Goal: Transaction & Acquisition: Purchase product/service

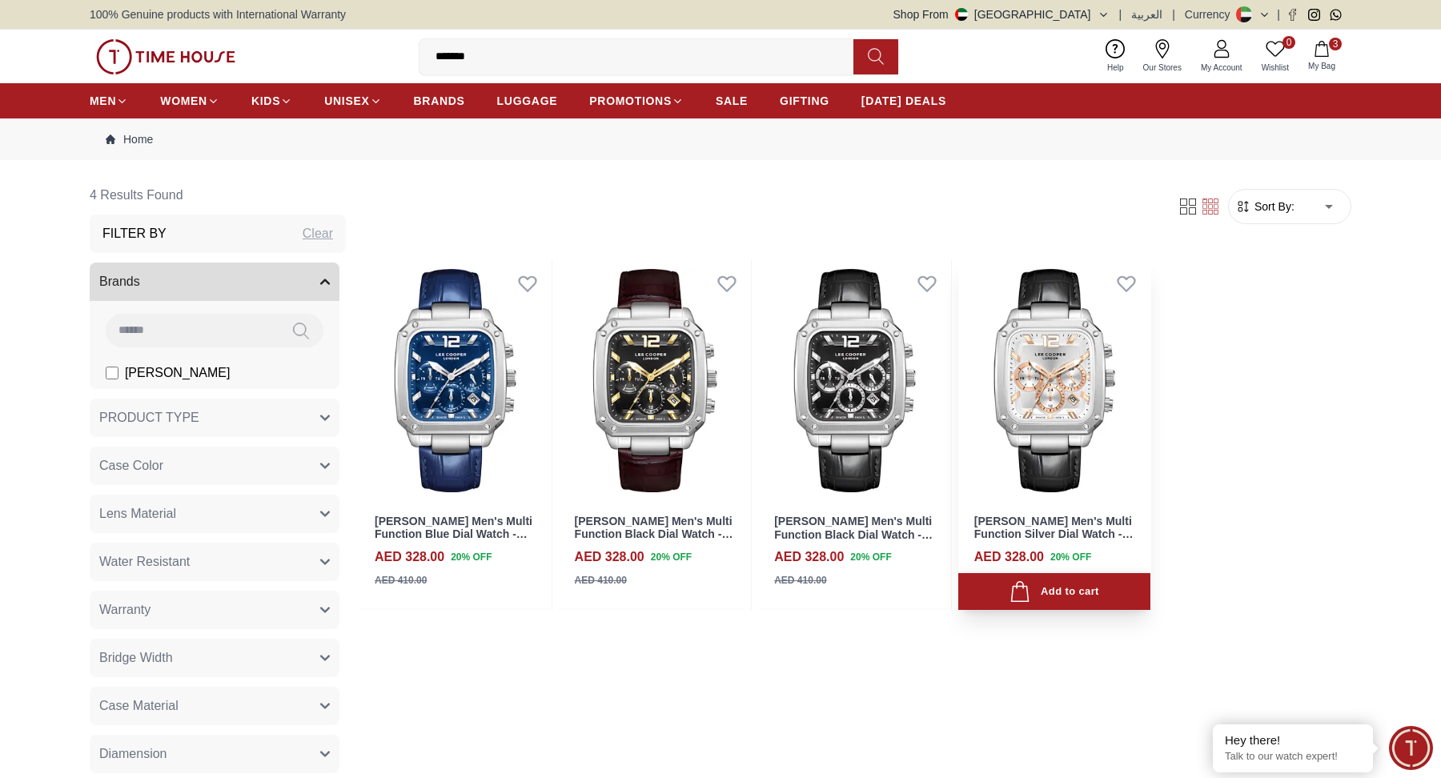
click at [1070, 584] on div "Add to cart" at bounding box center [1053, 592] width 89 height 22
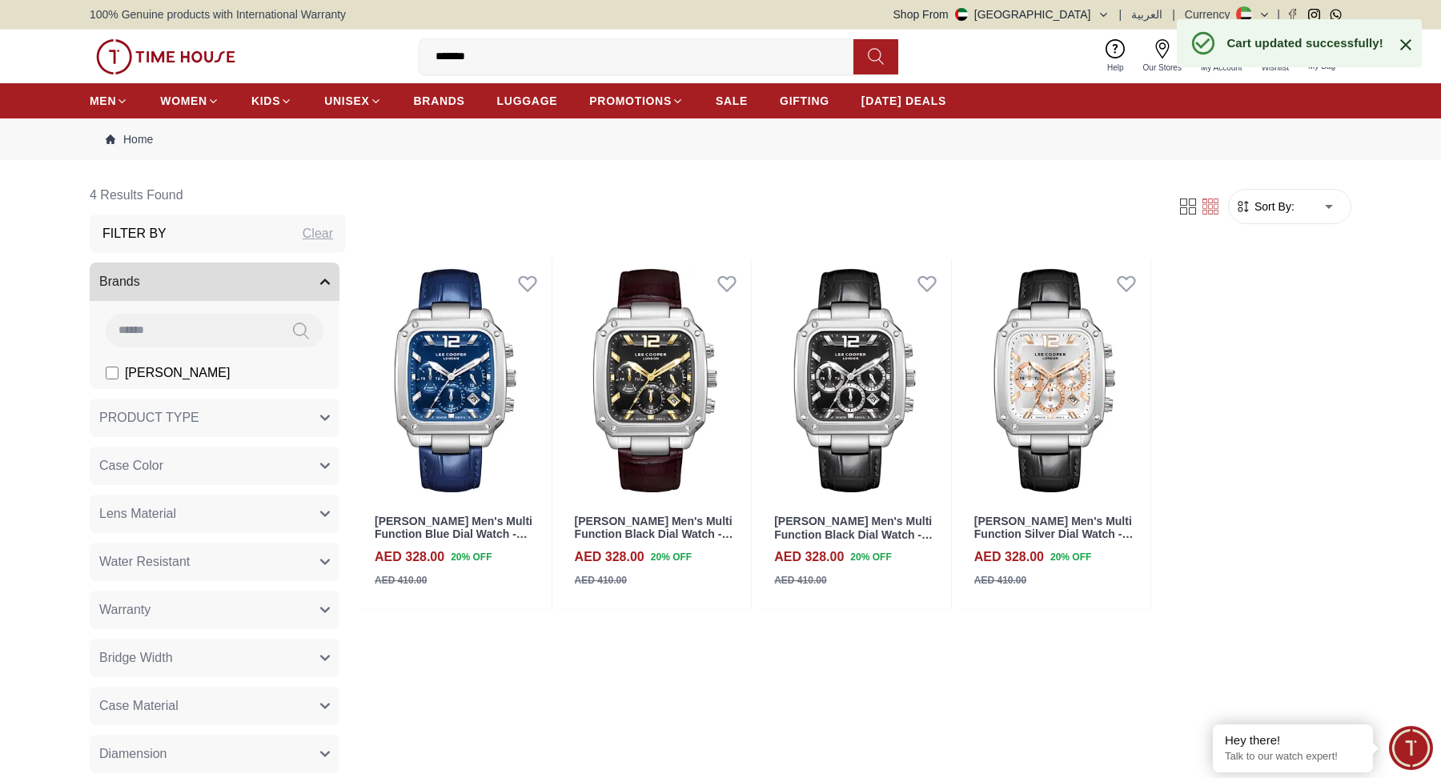
click at [1323, 60] on div "Cart updated successfully!" at bounding box center [1299, 43] width 245 height 48
click at [1403, 46] on icon at bounding box center [1405, 44] width 11 height 11
click at [1331, 56] on button "4 My Bag" at bounding box center [1322, 57] width 46 height 38
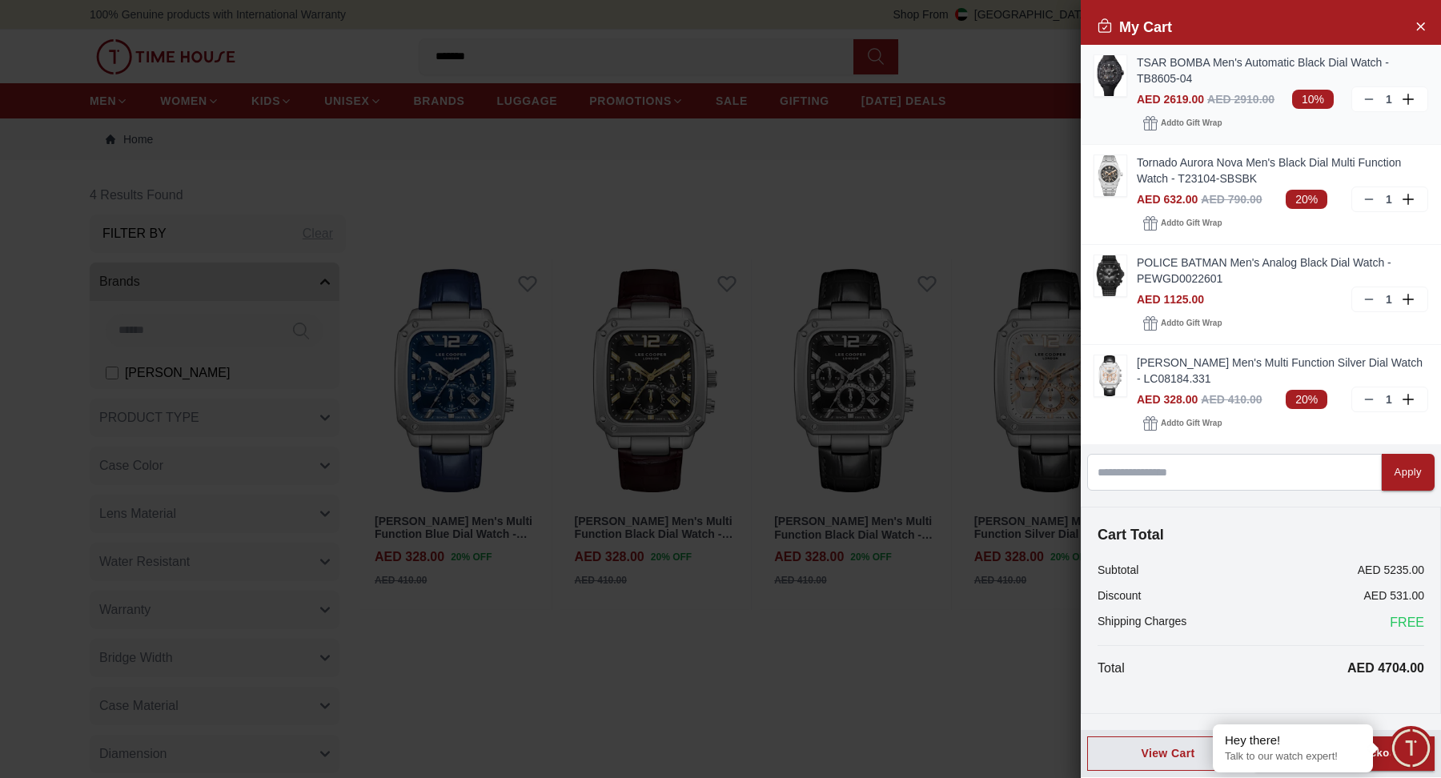
click at [1361, 100] on div "1" at bounding box center [1389, 99] width 77 height 26
click at [1371, 99] on line at bounding box center [1368, 99] width 7 height 0
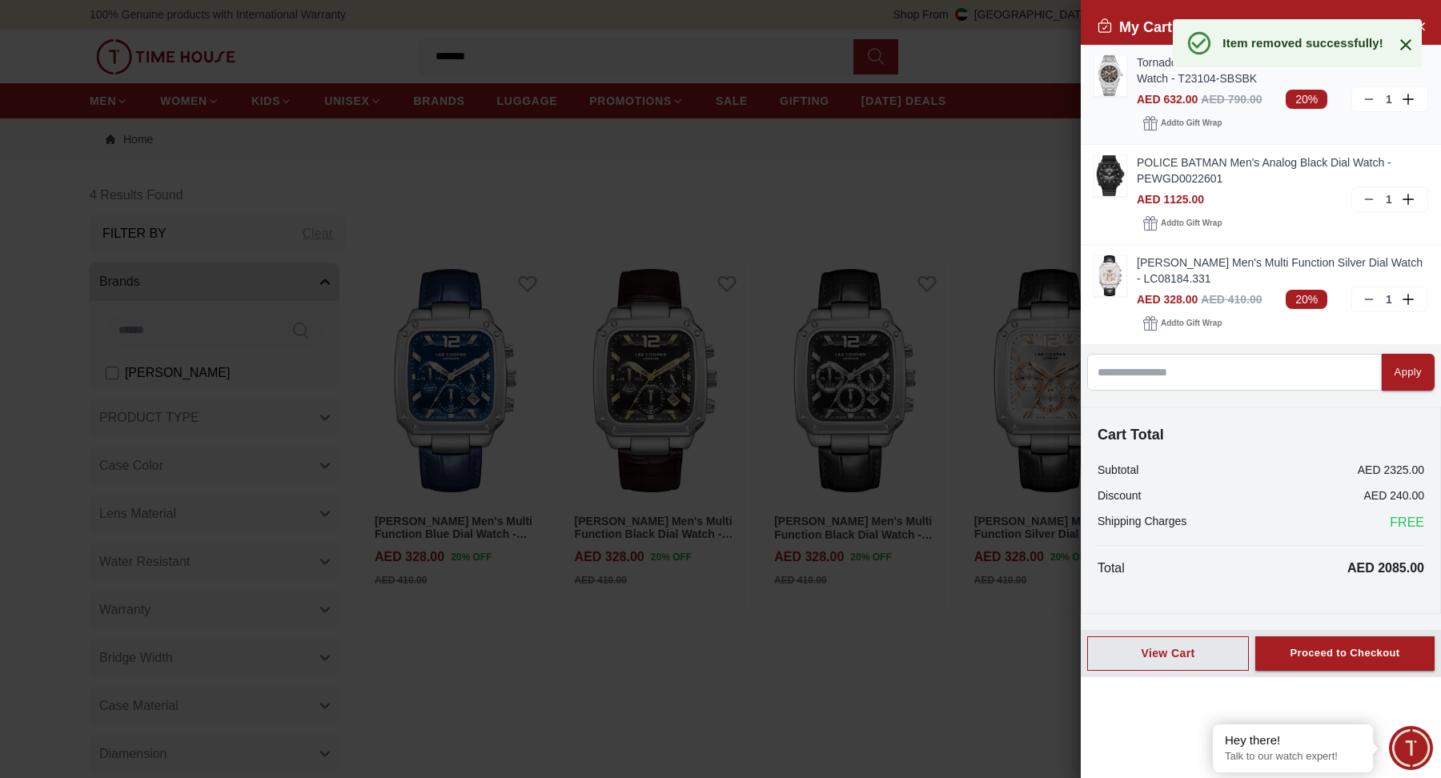
click at [1371, 99] on line at bounding box center [1368, 99] width 7 height 0
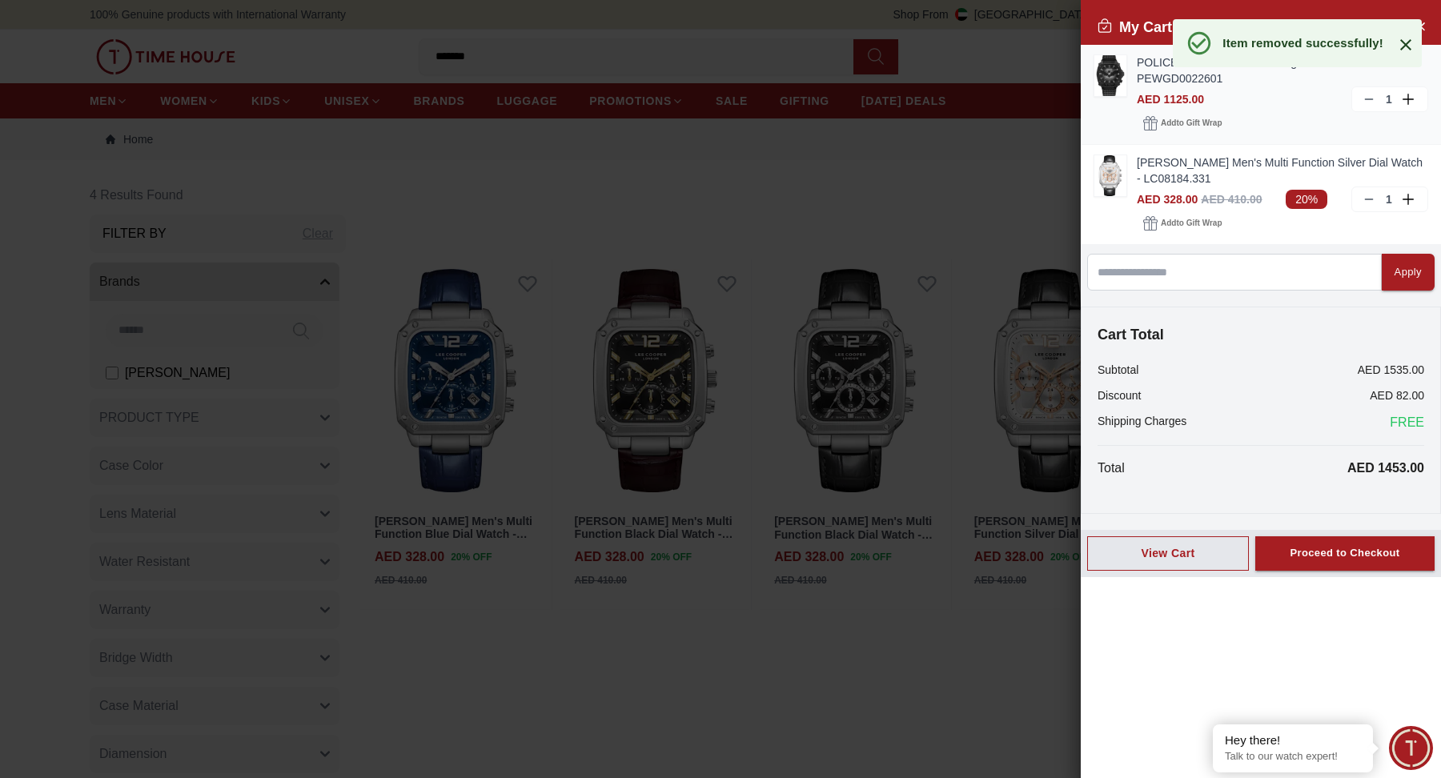
click at [1371, 99] on line at bounding box center [1368, 99] width 7 height 0
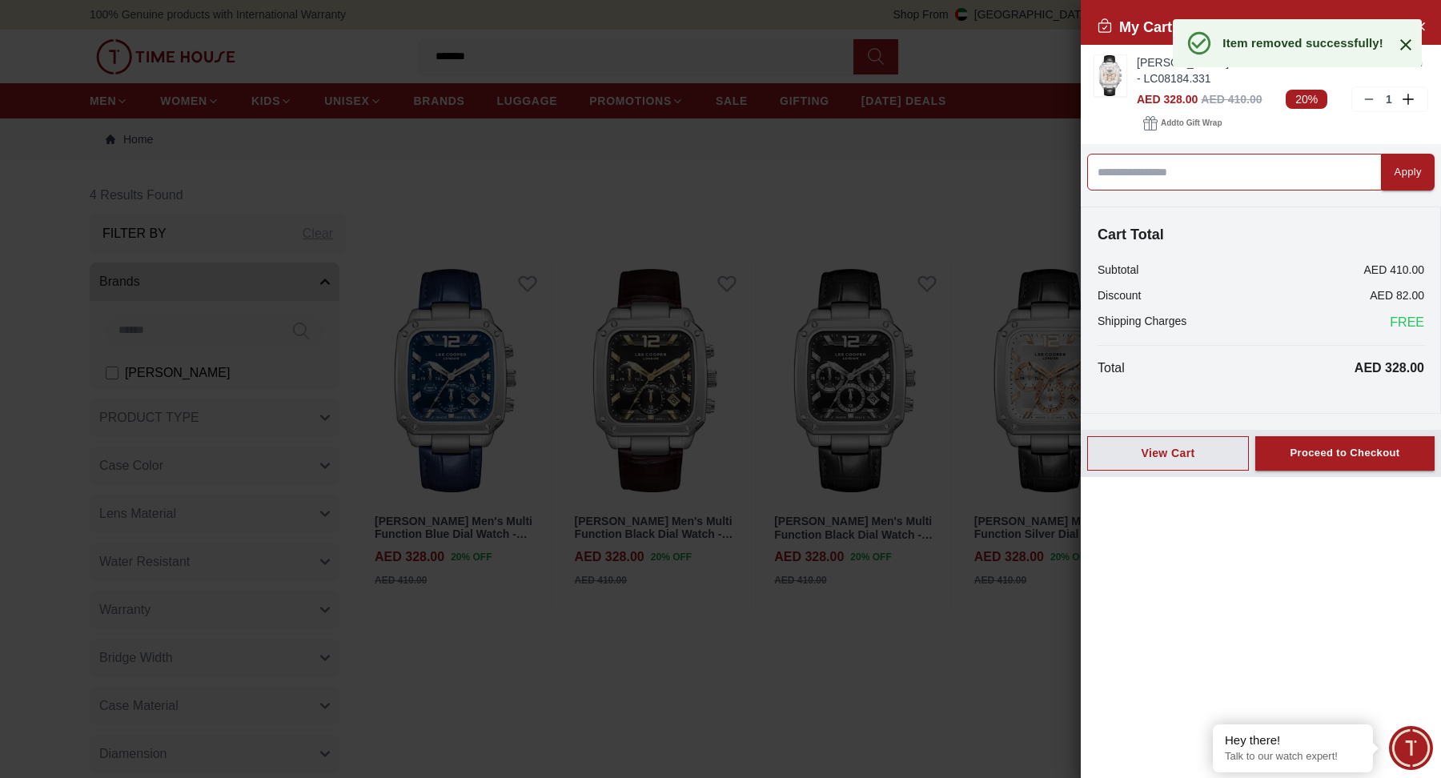
click at [1245, 188] on input at bounding box center [1234, 172] width 295 height 37
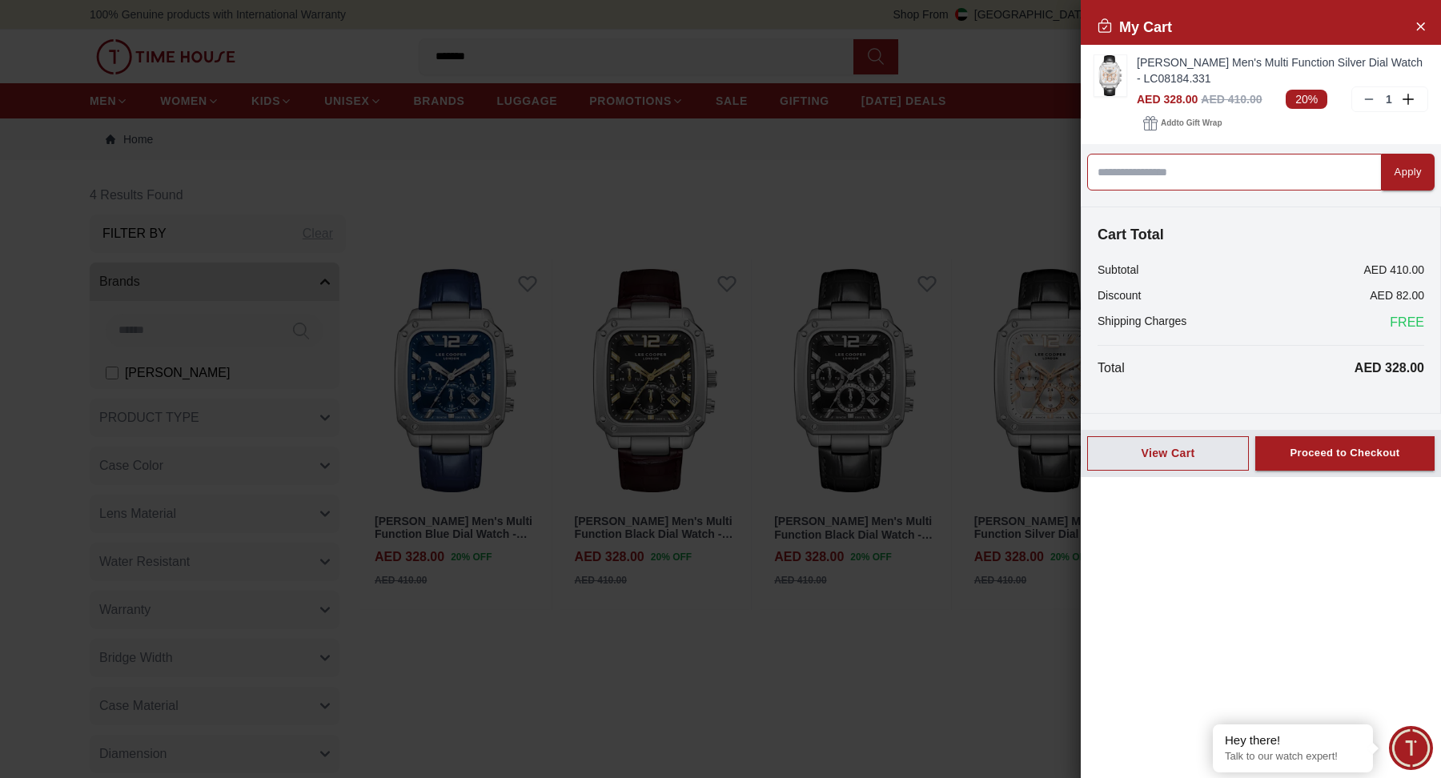
paste input "*********"
type input "*********"
click at [1416, 178] on div "Apply" at bounding box center [1408, 172] width 27 height 18
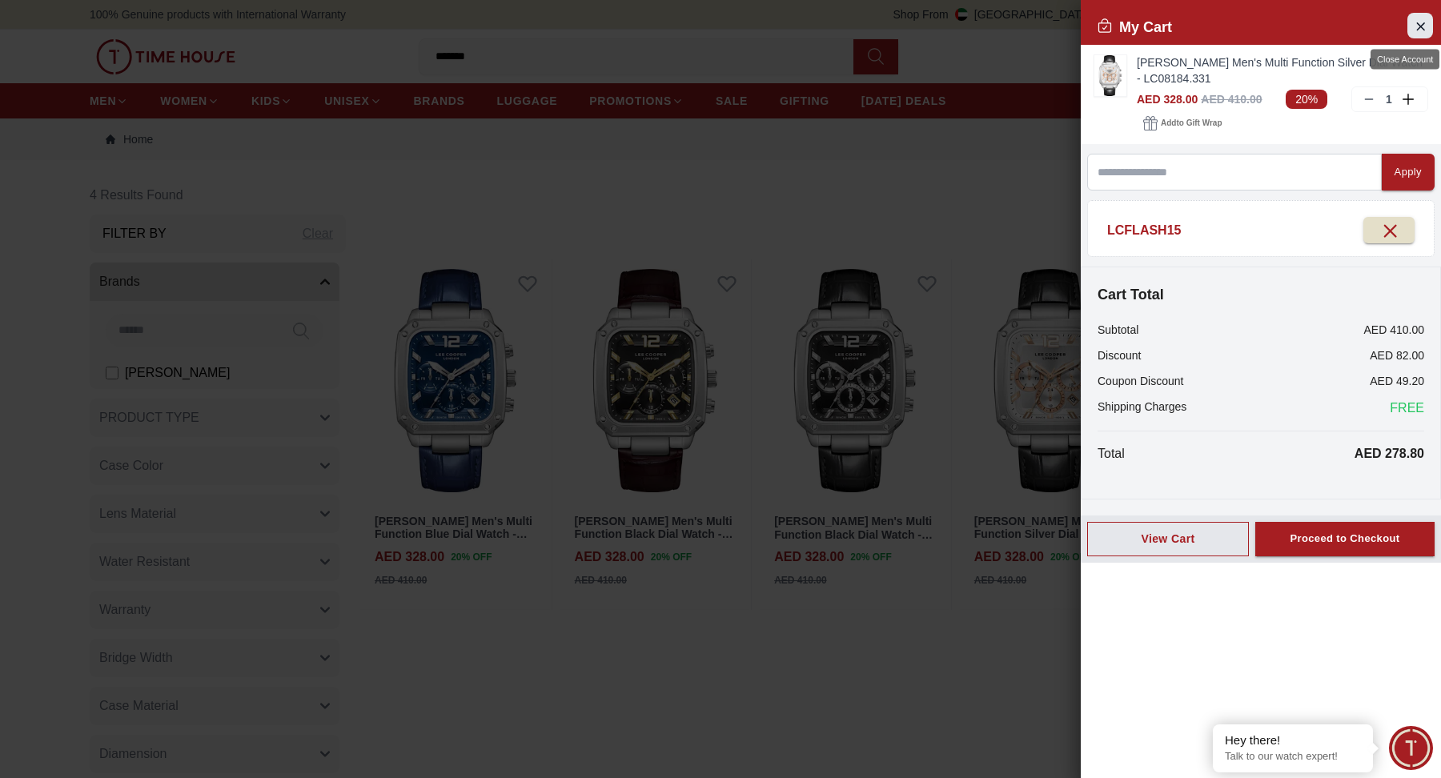
click at [1421, 34] on icon "Close Account" at bounding box center [1420, 26] width 13 height 20
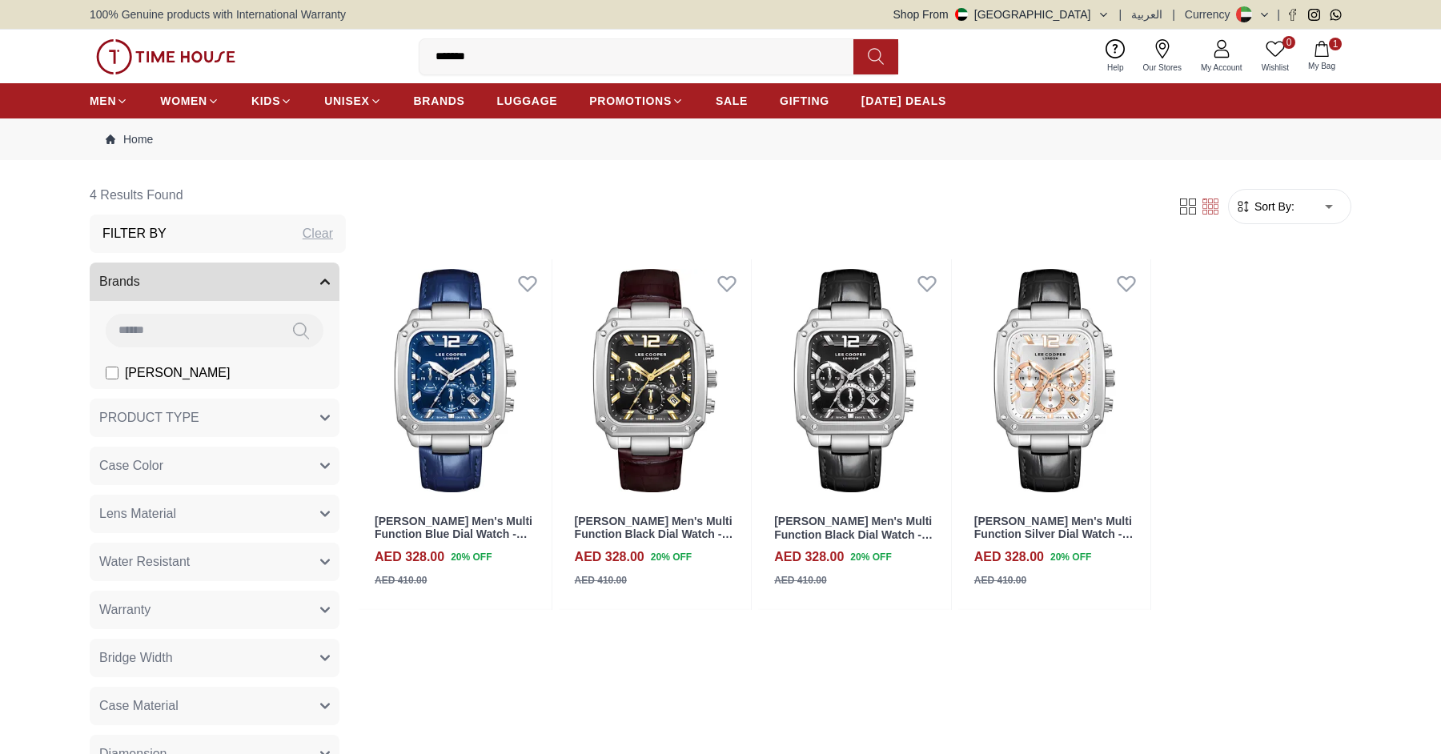
click at [1311, 58] on button "1 My Bag" at bounding box center [1322, 57] width 46 height 38
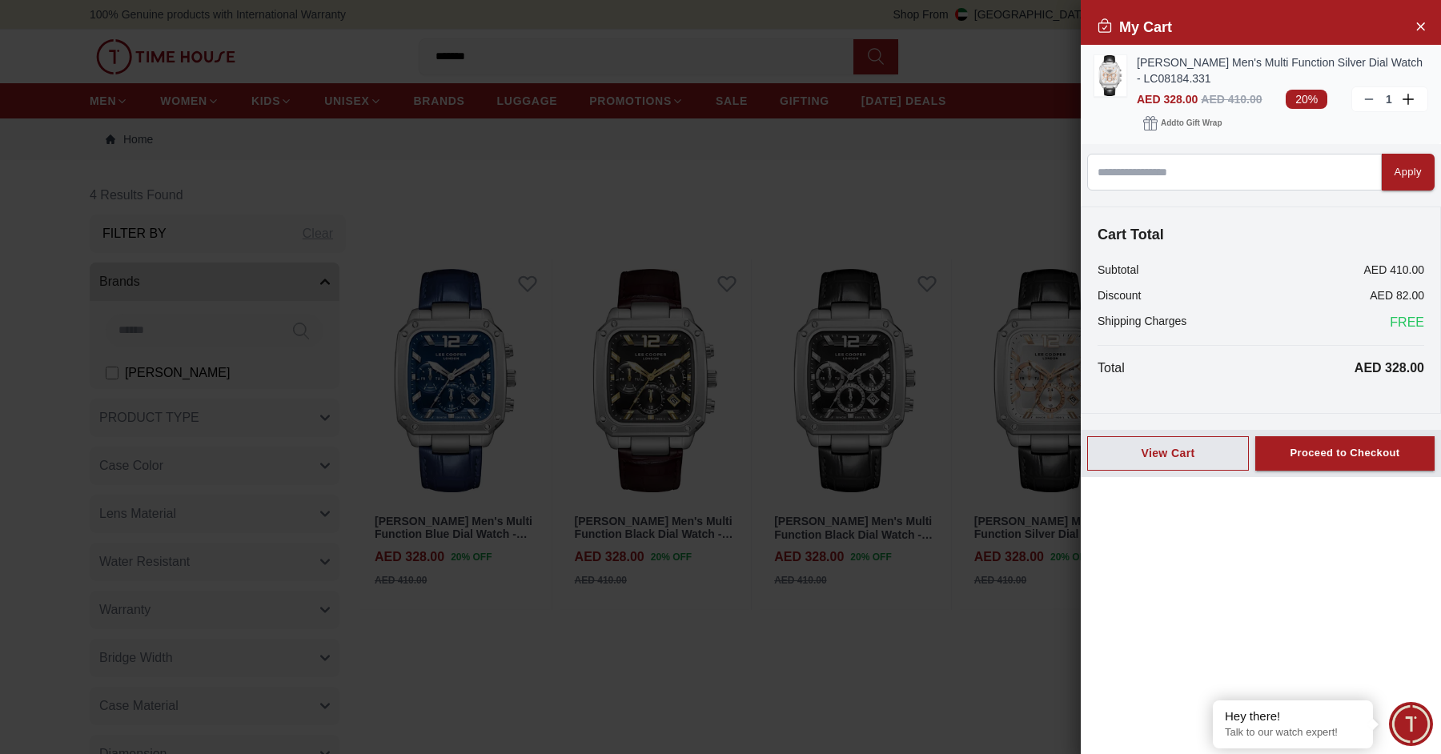
click at [1372, 102] on icon at bounding box center [1369, 99] width 13 height 13
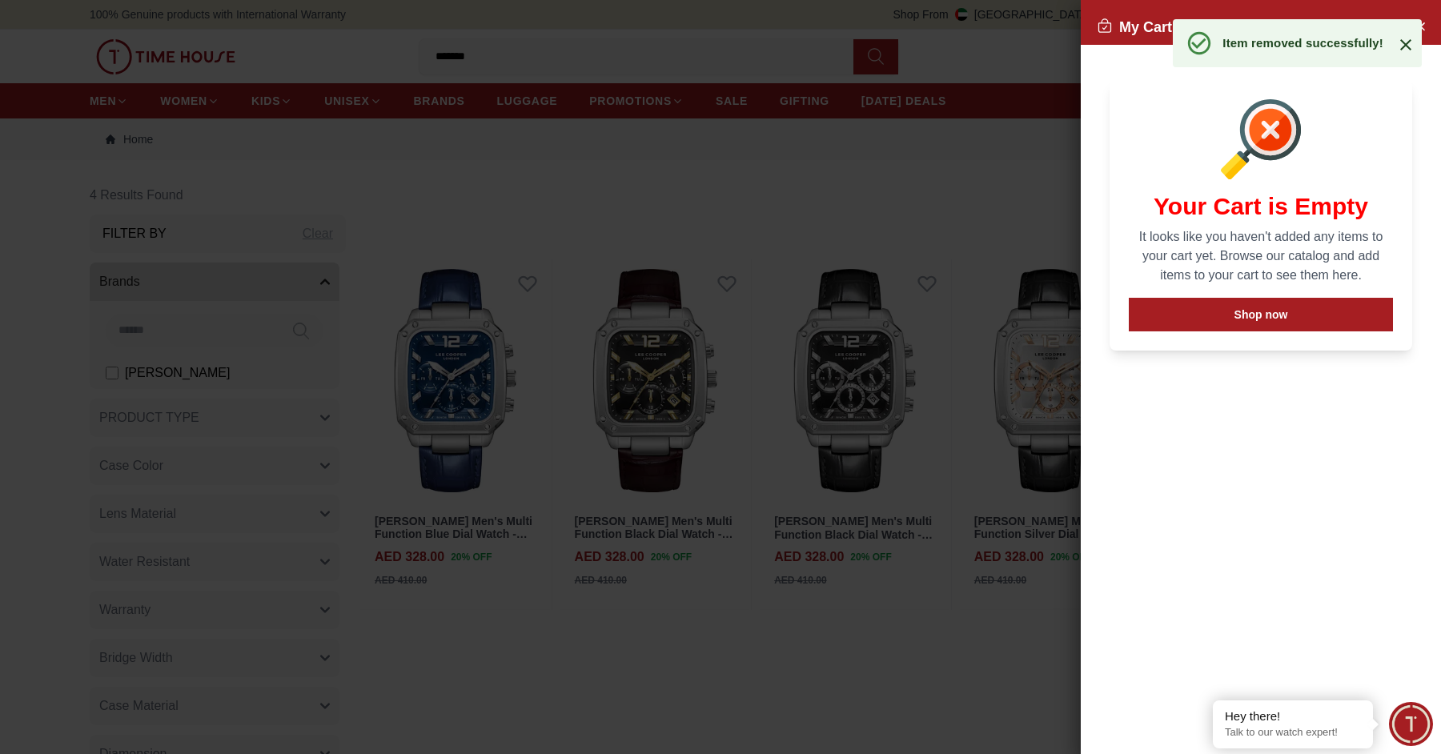
click at [844, 370] on div at bounding box center [720, 377] width 1441 height 754
click at [862, 446] on div at bounding box center [720, 377] width 1441 height 754
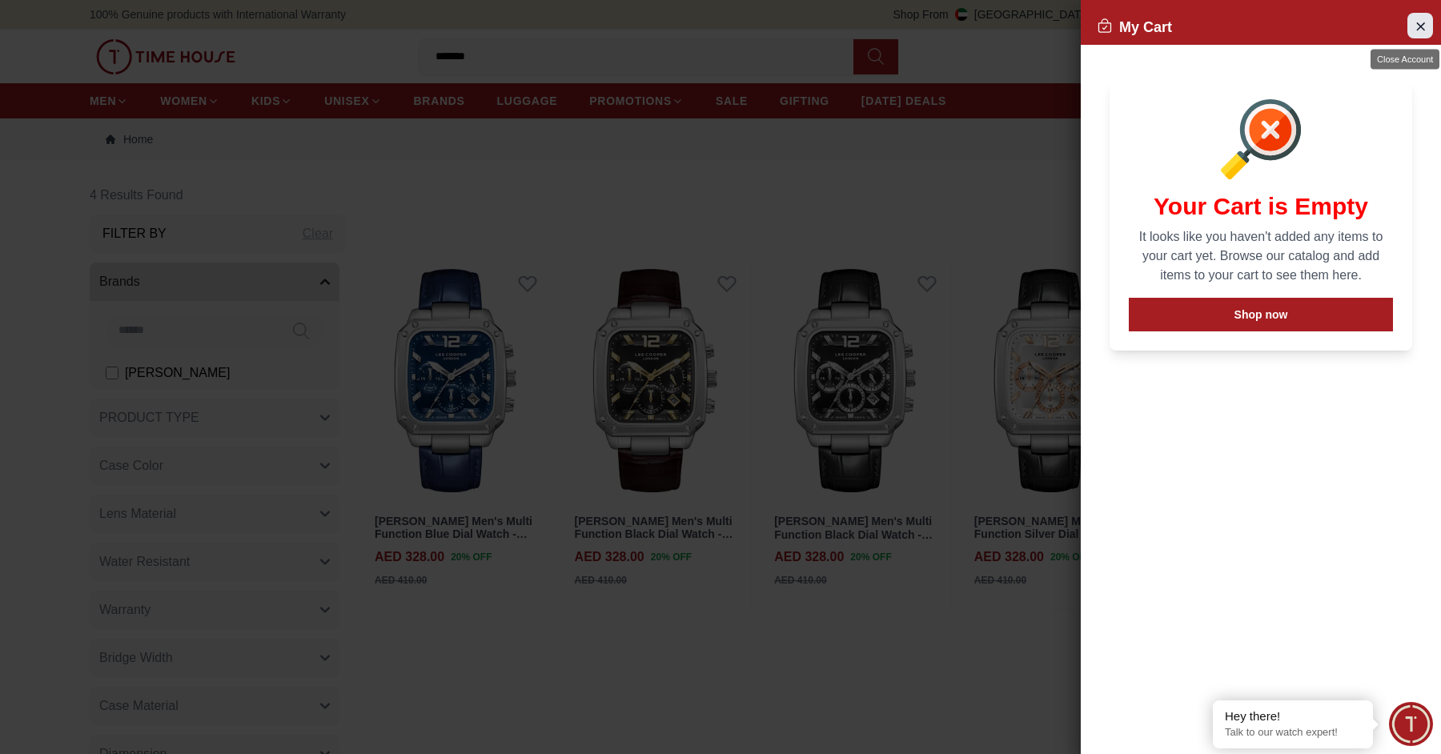
click at [1421, 14] on button "Close Account" at bounding box center [1420, 26] width 26 height 26
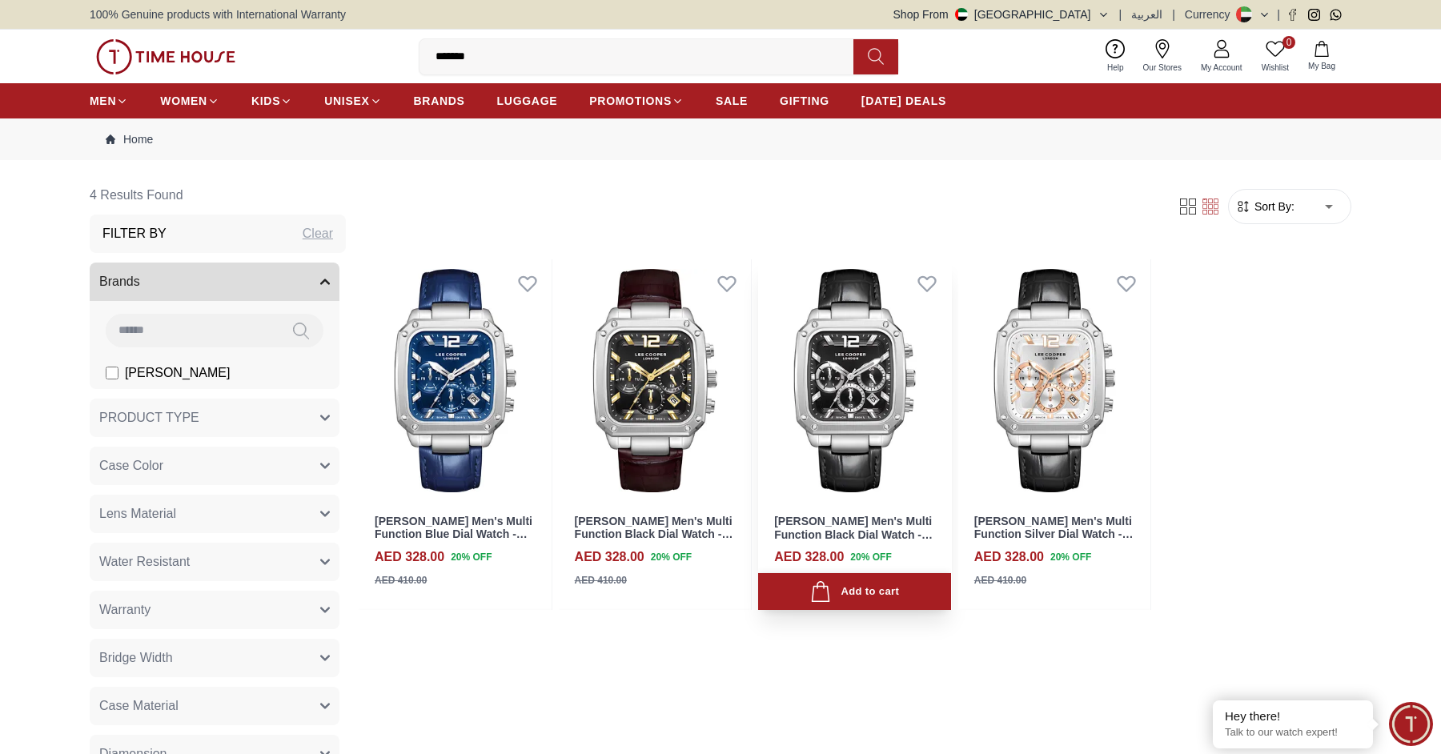
click at [862, 587] on div "Add to cart" at bounding box center [854, 592] width 89 height 22
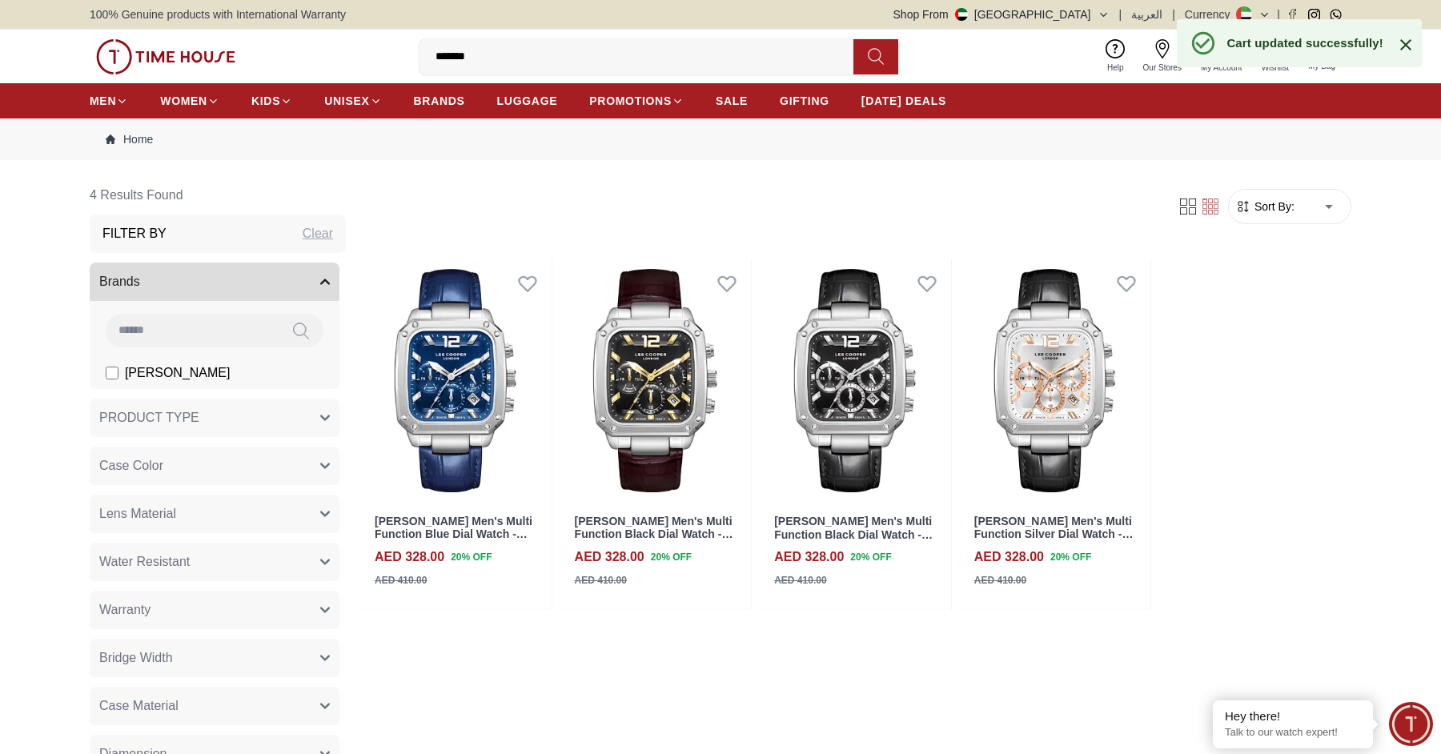
click at [1396, 50] on icon at bounding box center [1405, 44] width 19 height 19
click at [1334, 58] on button "1 My Bag" at bounding box center [1322, 57] width 46 height 38
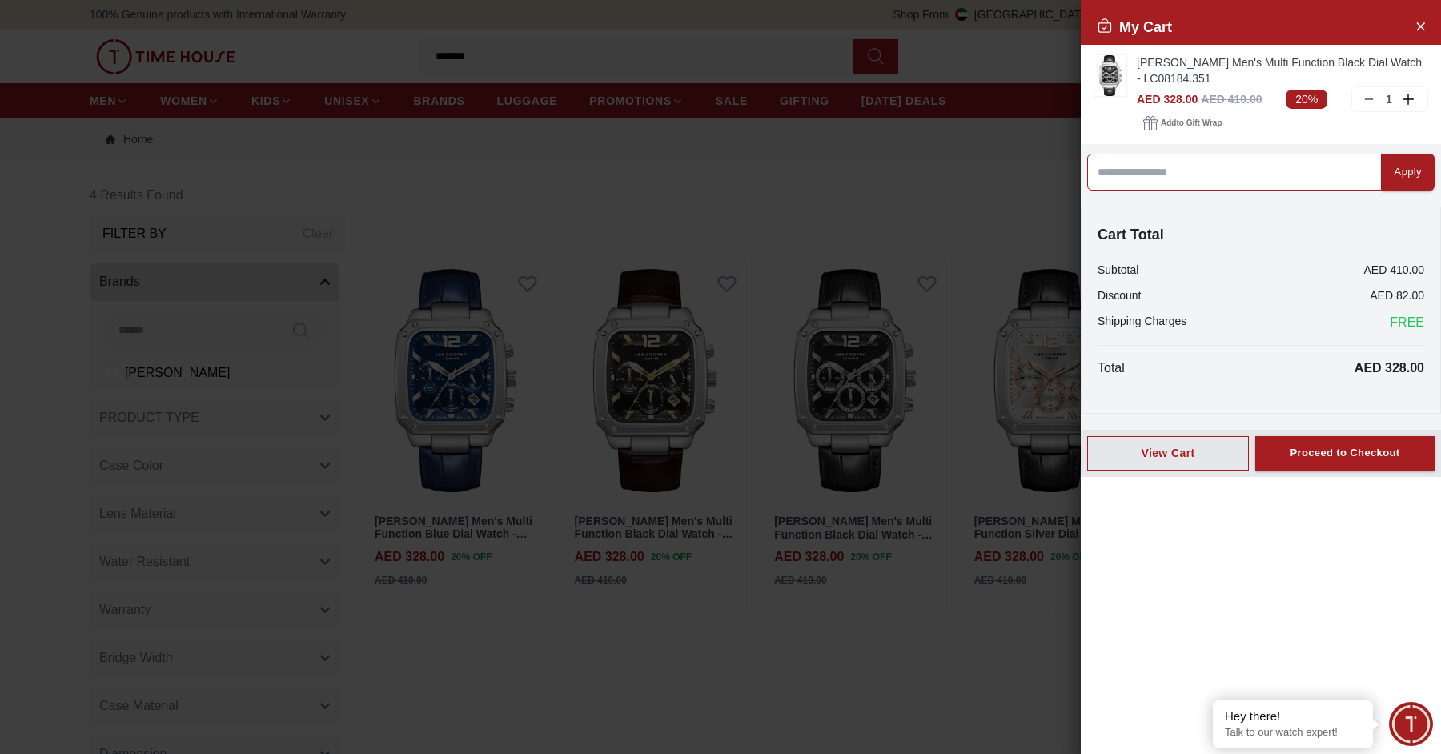
click at [1206, 176] on input at bounding box center [1234, 172] width 295 height 37
type input "*"
type input "*********"
click at [1397, 167] on div "Apply" at bounding box center [1408, 172] width 27 height 18
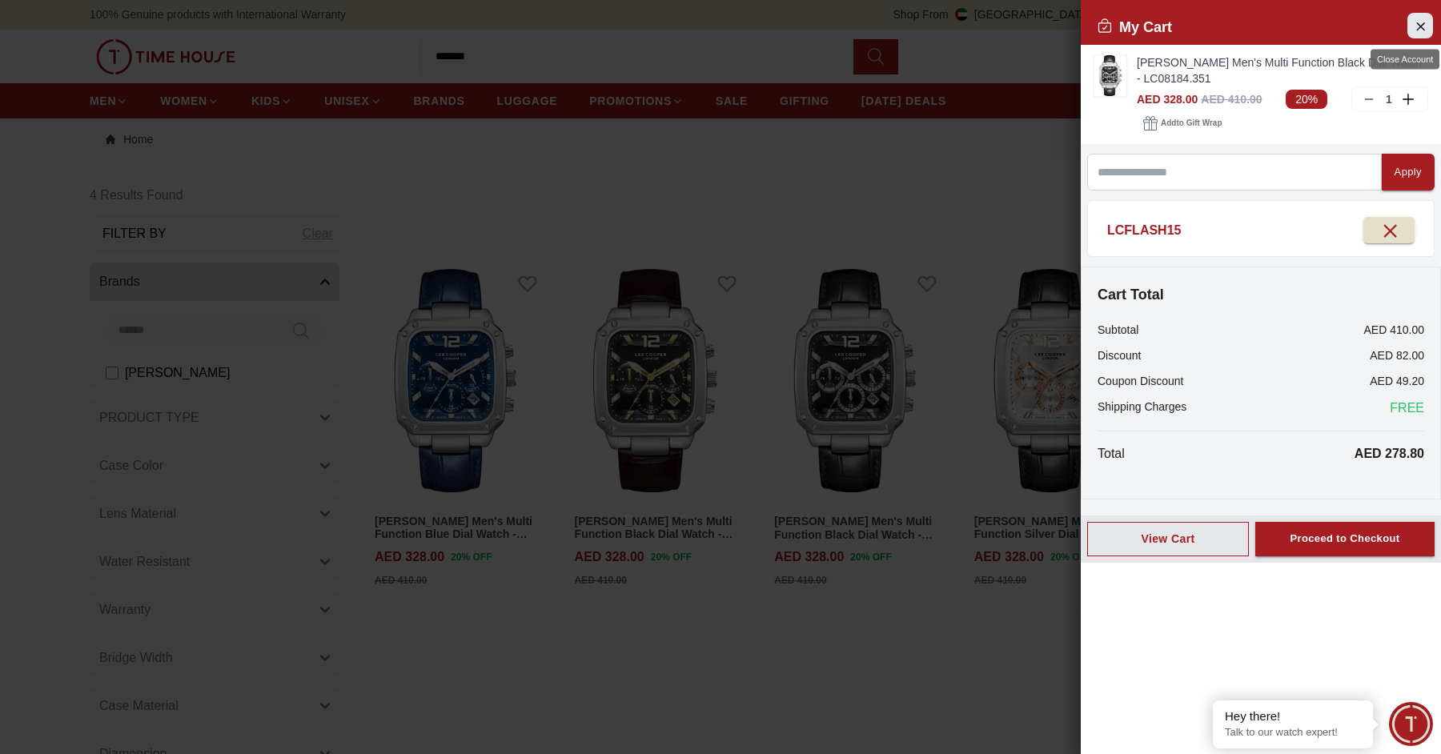
click at [1419, 26] on icon "Close Account" at bounding box center [1420, 25] width 7 height 7
